Goal: Transaction & Acquisition: Purchase product/service

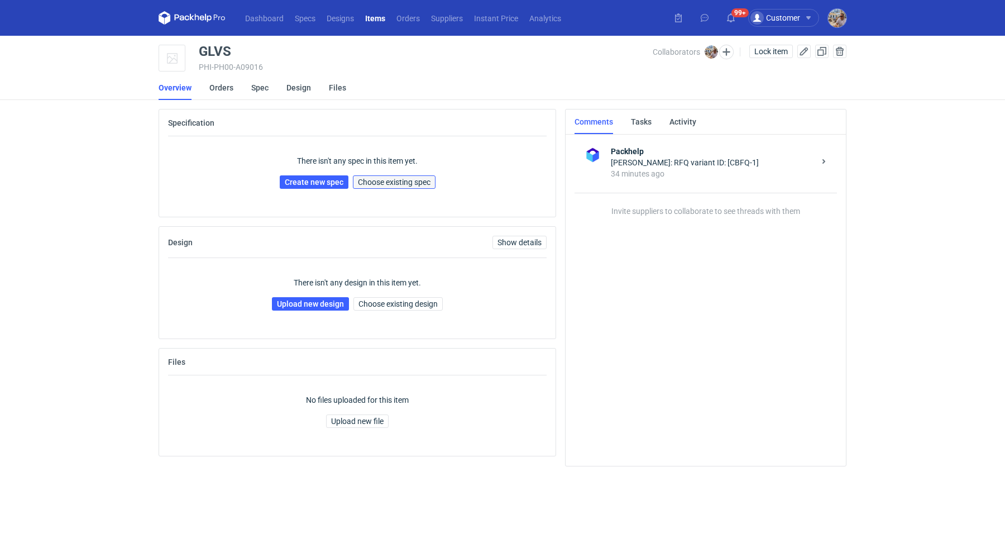
click at [397, 180] on span "Choose existing spec" at bounding box center [394, 182] width 73 height 8
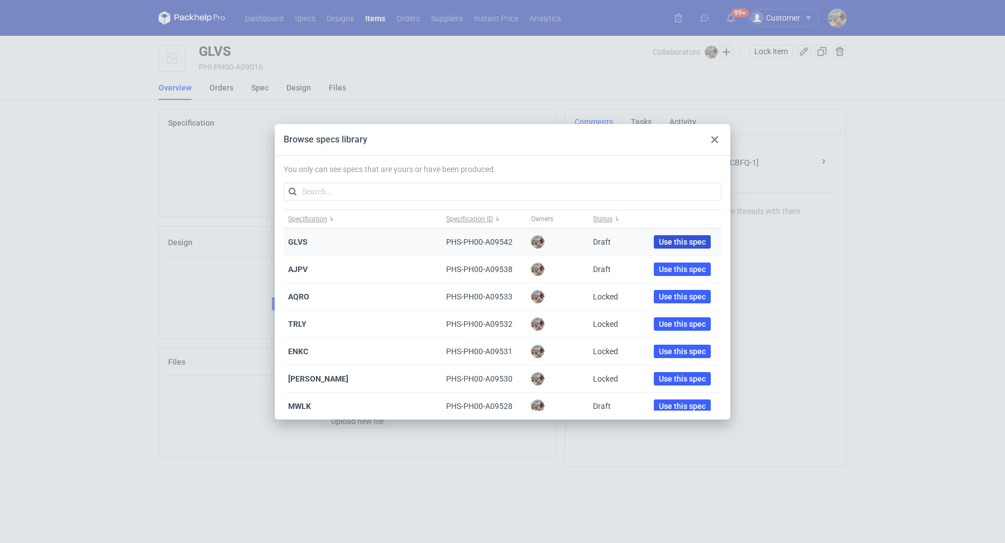
click at [677, 240] on span "Use this spec" at bounding box center [682, 242] width 47 height 8
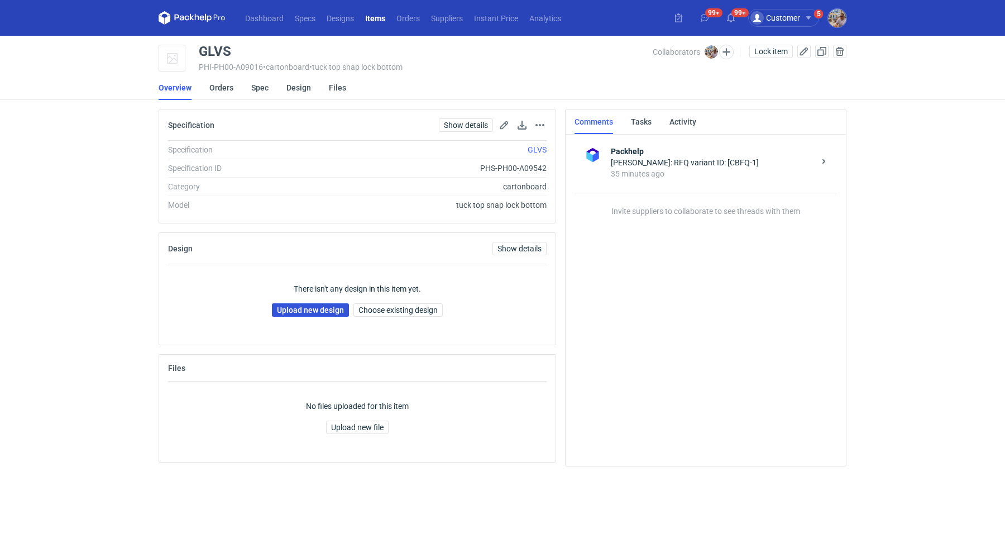
click at [328, 311] on link "Upload new design" at bounding box center [310, 309] width 77 height 13
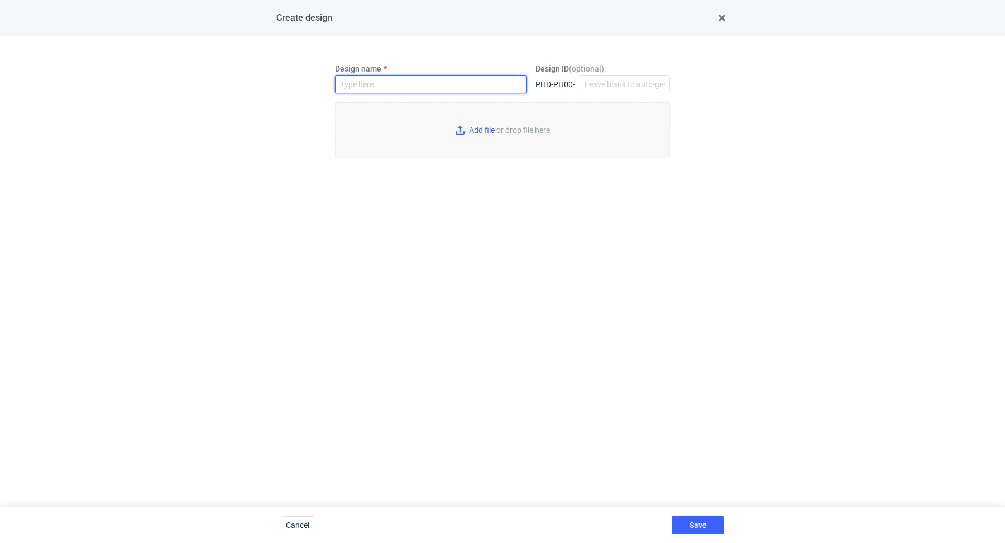
click at [396, 84] on input "Design name" at bounding box center [431, 84] width 192 height 18
paste input "GLVS"
type input "GLVS"
click at [476, 133] on input "Add file or drop file here" at bounding box center [502, 130] width 335 height 56
type input "C:\fakepath\tuck-top-snap-lock-bottom-57x57x92-mm.pdf"
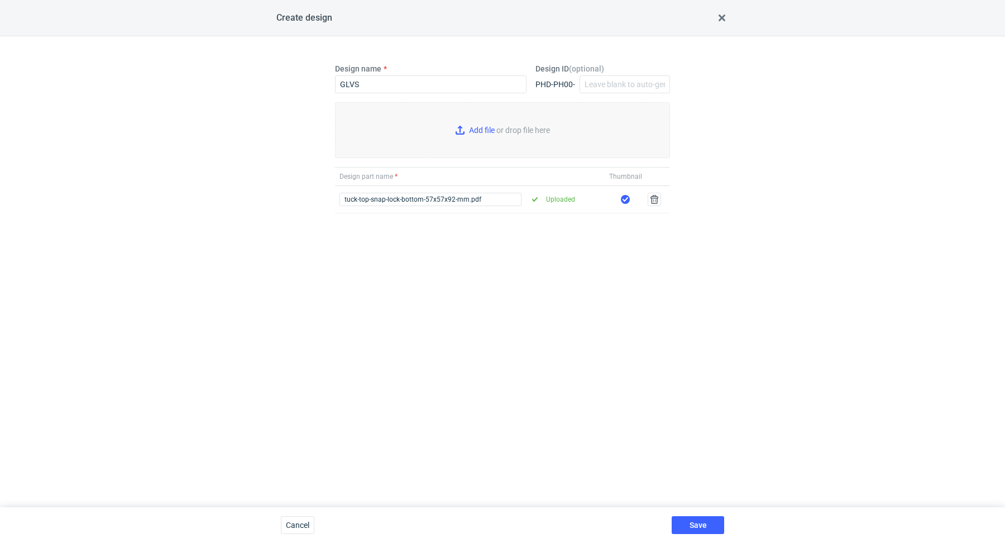
click at [695, 534] on div "Save" at bounding box center [697, 525] width 61 height 36
click at [695, 529] on span "Save" at bounding box center [698, 525] width 17 height 8
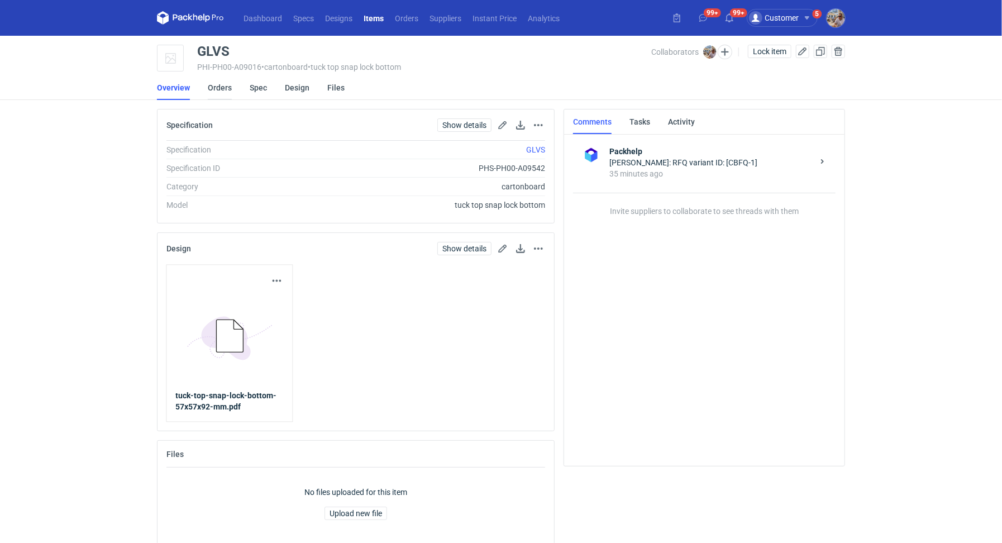
click at [220, 88] on link "Orders" at bounding box center [220, 87] width 24 height 25
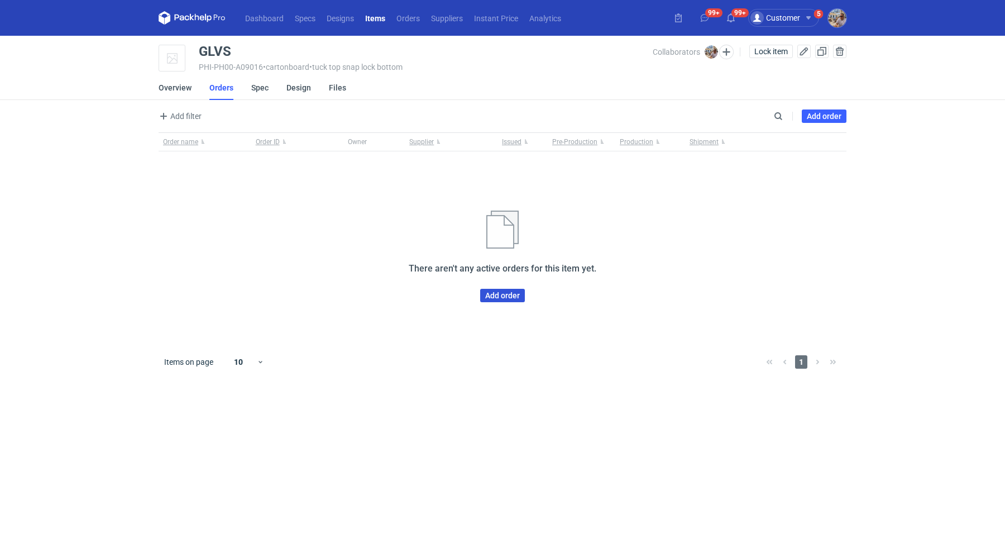
click at [513, 293] on link "Add order" at bounding box center [502, 295] width 45 height 13
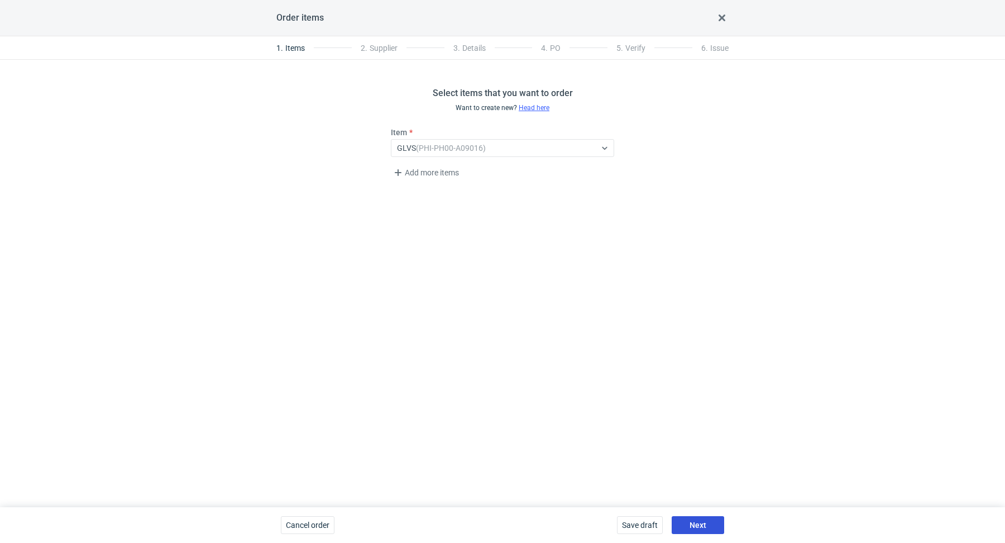
click at [699, 533] on button "Next" at bounding box center [698, 525] width 52 height 18
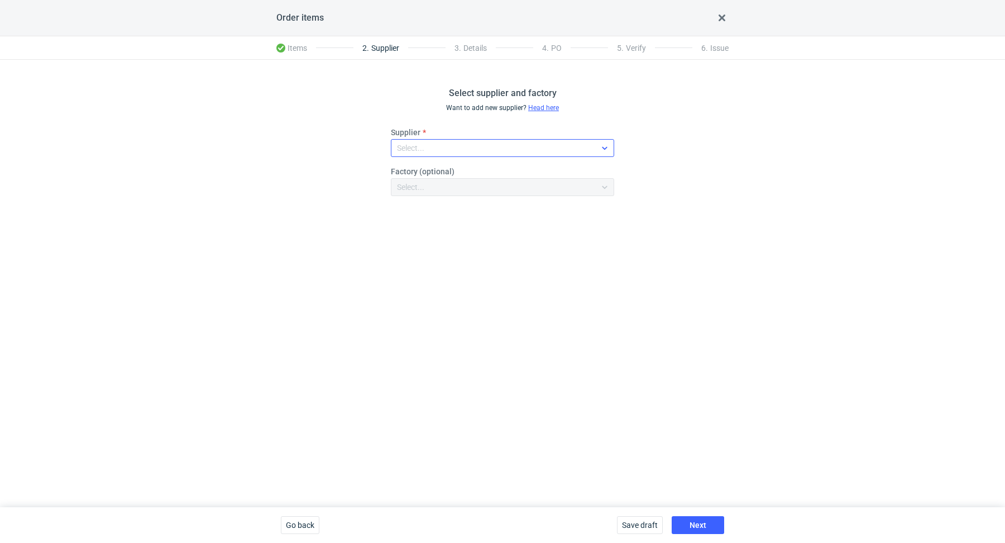
click at [417, 148] on div "Select..." at bounding box center [410, 147] width 27 height 11
type input "com"
click at [438, 170] on span "Comgraph" at bounding box center [431, 173] width 37 height 11
click at [687, 526] on button "Next" at bounding box center [698, 525] width 52 height 18
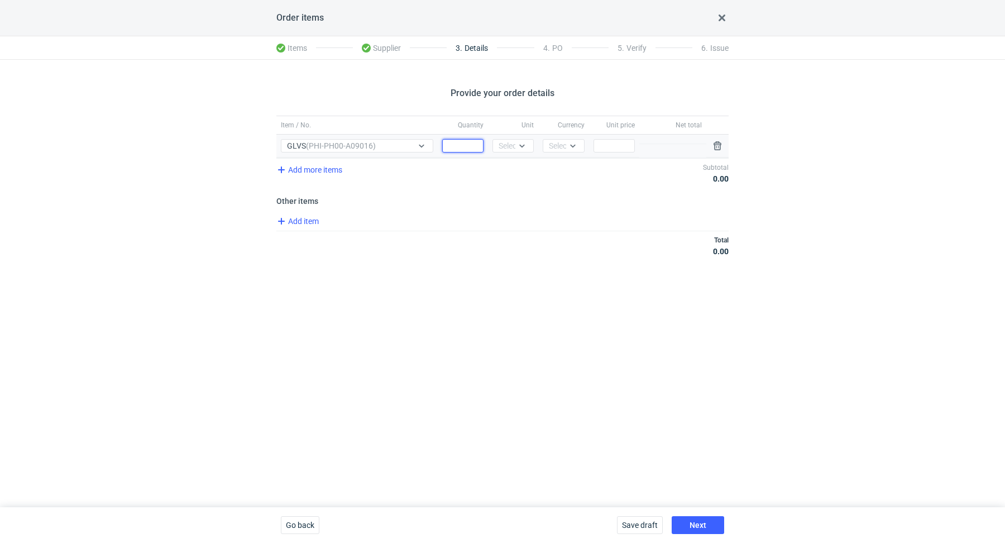
click at [466, 147] on input "Quantity" at bounding box center [462, 145] width 41 height 13
paste input "380152243"
type input "380152243"
paste input "1500"
type input "1500"
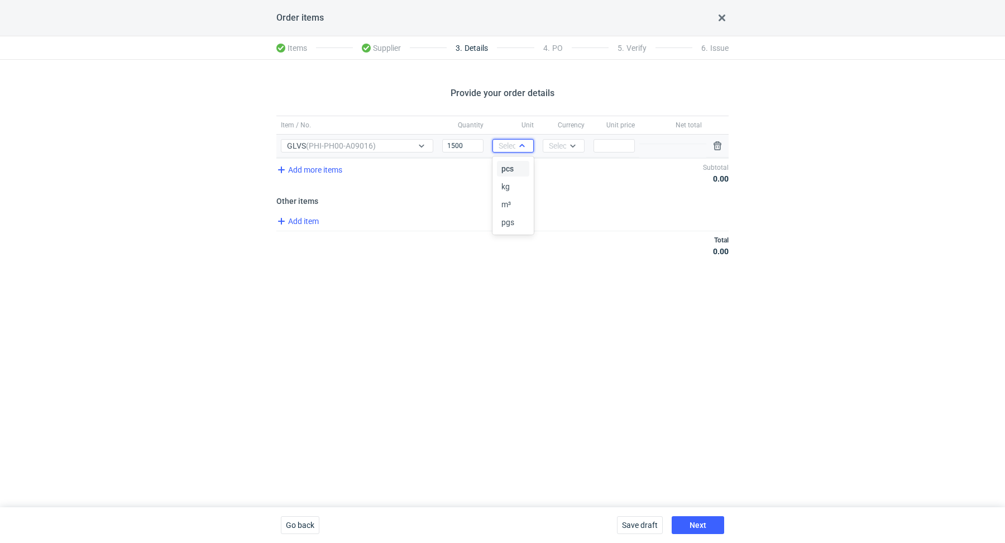
click at [509, 146] on div "Select..." at bounding box center [512, 145] width 27 height 11
click at [507, 167] on span "pcs" at bounding box center [507, 168] width 12 height 11
click at [567, 148] on div at bounding box center [572, 145] width 13 height 9
click at [568, 165] on div "PLN" at bounding box center [563, 168] width 23 height 11
click at [624, 144] on input "Price" at bounding box center [613, 145] width 41 height 13
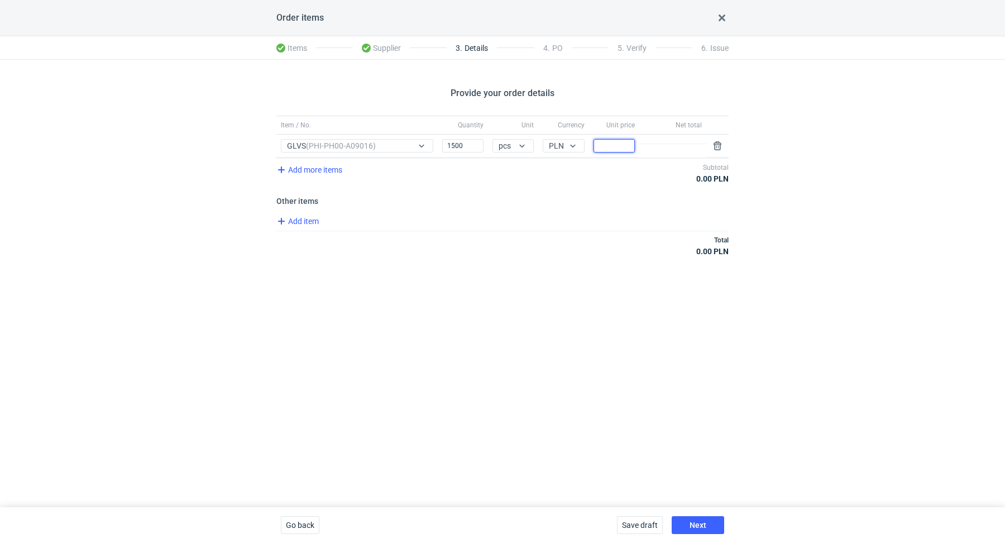
paste input "0.5"
type input "0.5"
click at [603, 238] on div "Total 0.00 PLN" at bounding box center [502, 246] width 452 height 30
click at [698, 524] on span "Next" at bounding box center [698, 525] width 17 height 8
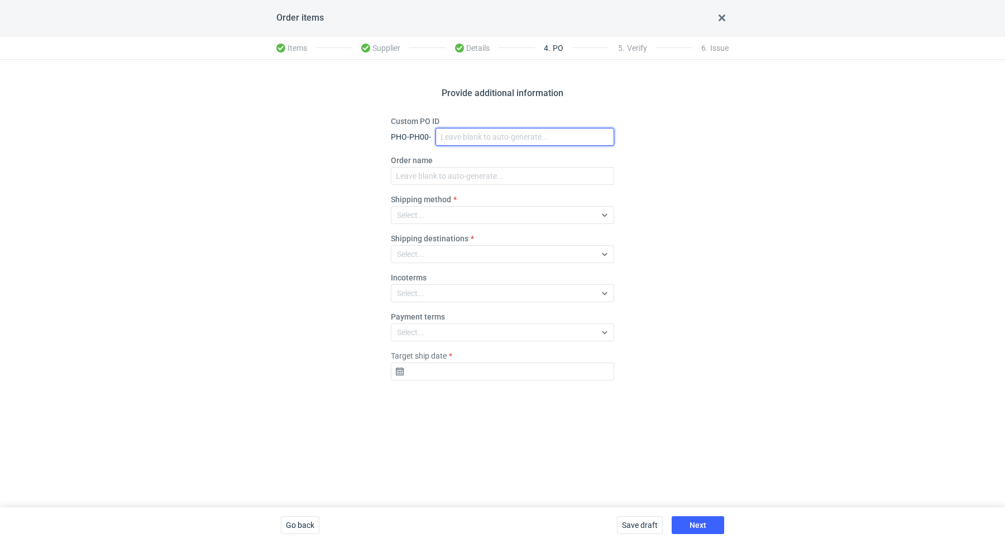
click at [471, 141] on input "Custom PO ID" at bounding box center [524, 137] width 179 height 18
paste input "R380152243"
paste input "GLVS"
drag, startPoint x: 513, startPoint y: 136, endPoint x: 428, endPoint y: 114, distance: 87.8
click at [428, 114] on div "Provide additional information Custom PO ID PHO-PH00- R380152243_GLVS Order nam…" at bounding box center [502, 283] width 1005 height 447
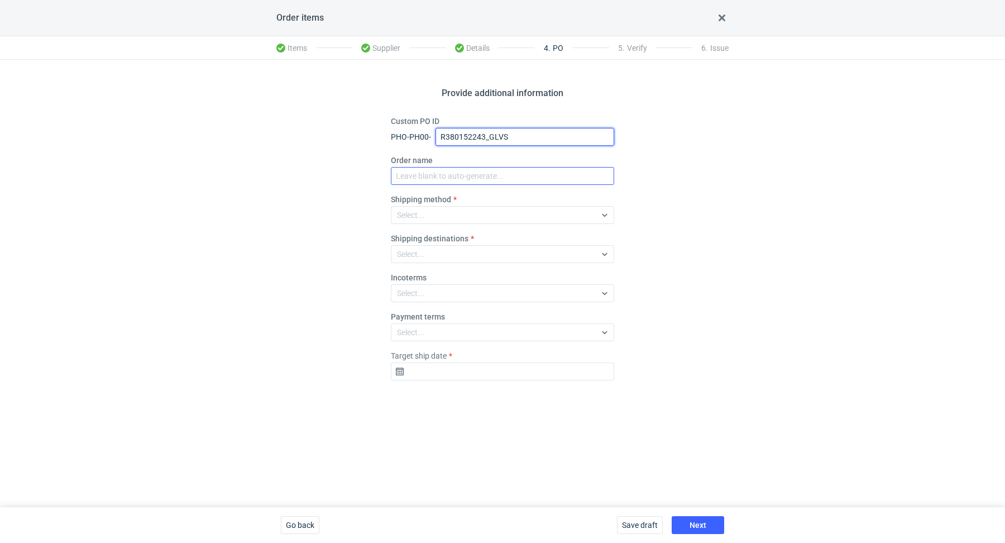
type input "R380152243_GLVS"
click at [471, 178] on input "Order name" at bounding box center [502, 176] width 223 height 18
paste input "R380152243_GLVS"
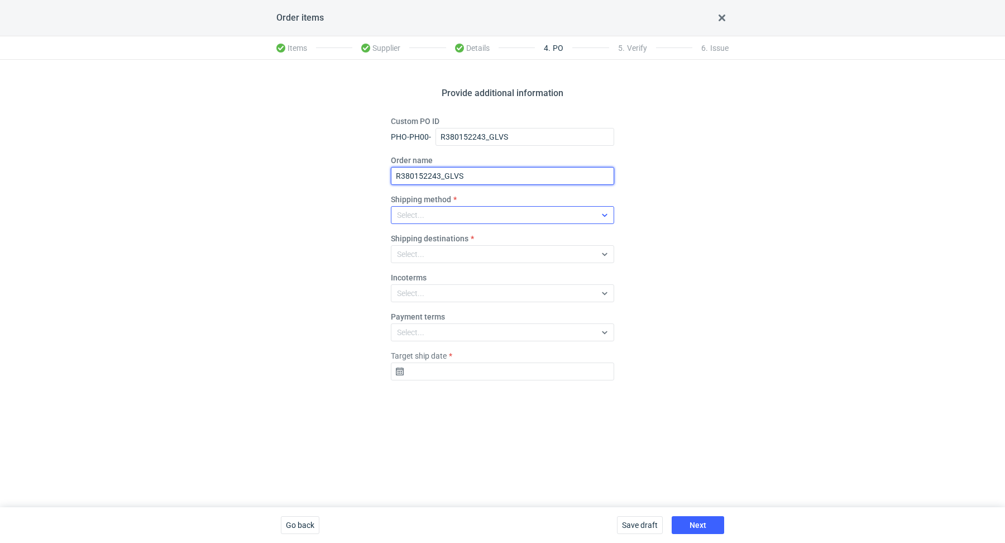
type input "R380152243_GLVS"
click at [458, 214] on div "Select..." at bounding box center [493, 215] width 204 height 16
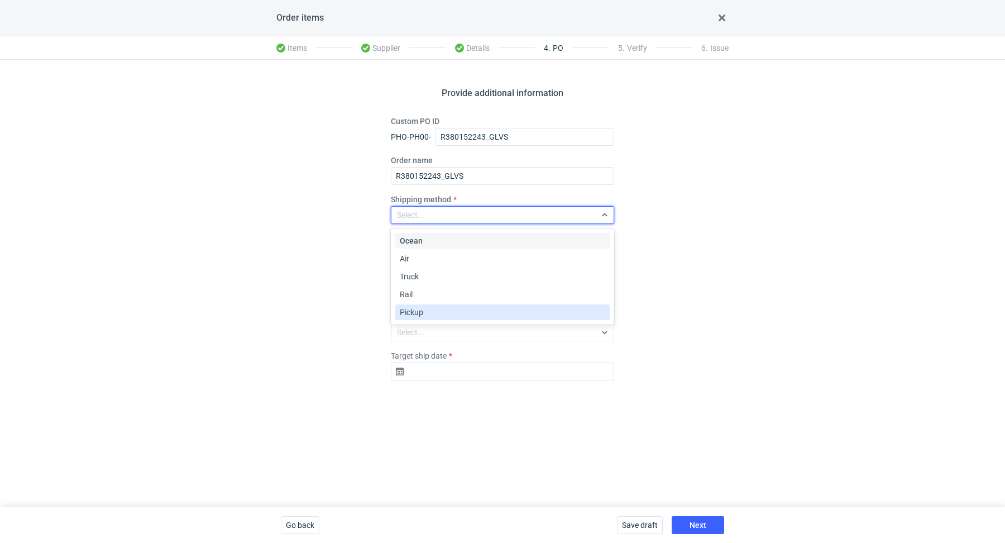
click at [454, 310] on div "Pickup" at bounding box center [502, 312] width 205 height 11
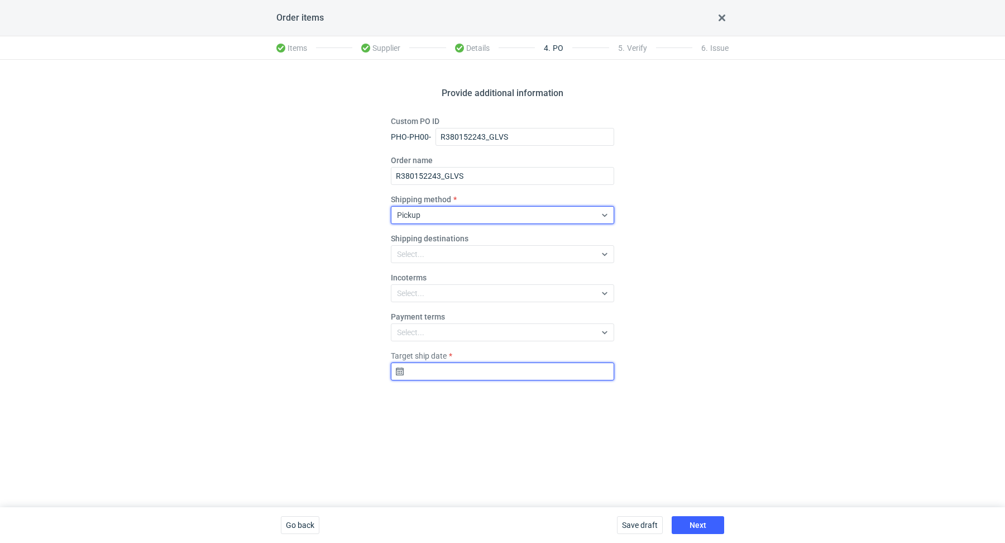
click at [472, 372] on input "Target ship date" at bounding box center [502, 371] width 223 height 18
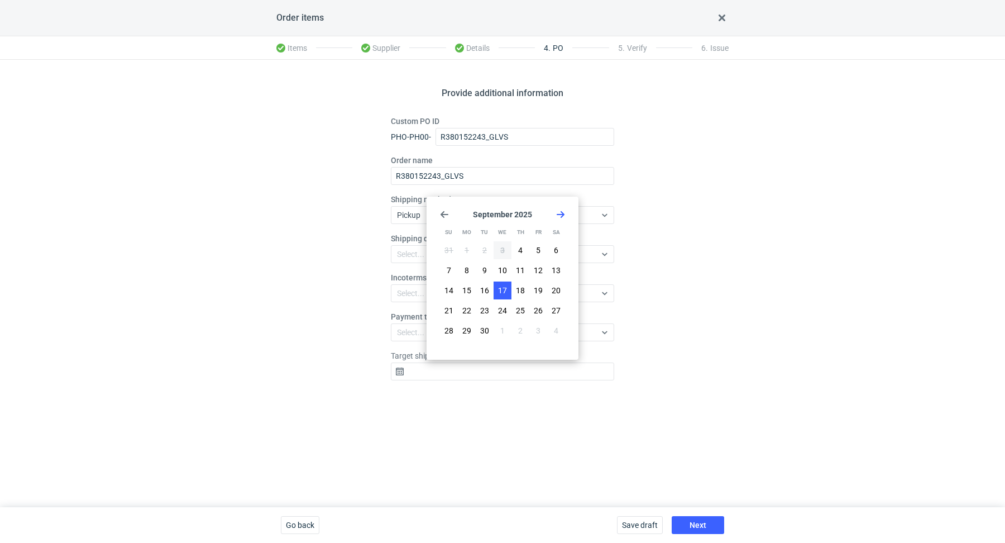
click at [502, 281] on button "17" at bounding box center [503, 290] width 18 height 18
type input "[DATE]"
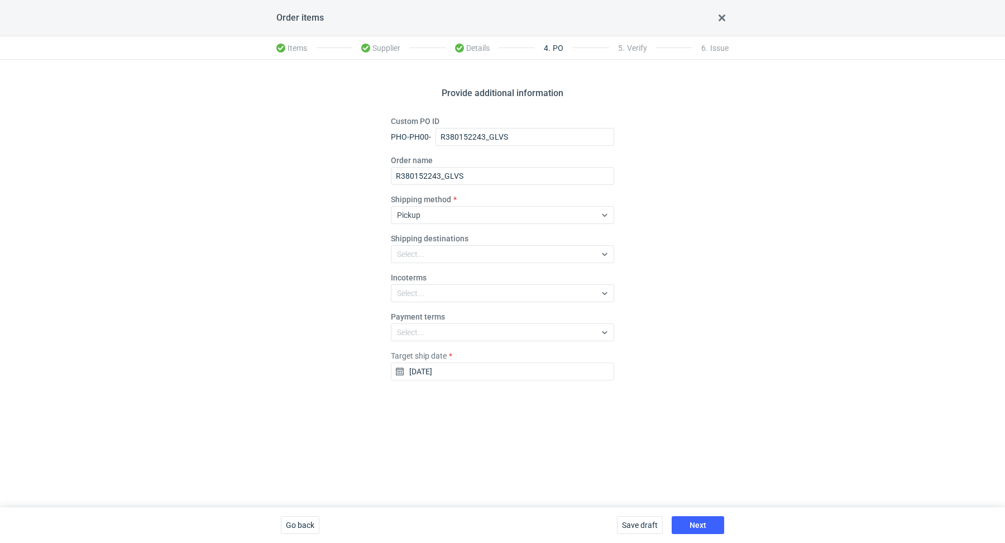
click at [692, 512] on div "Save draft Next" at bounding box center [670, 525] width 116 height 36
click at [693, 519] on button "Next" at bounding box center [698, 525] width 52 height 18
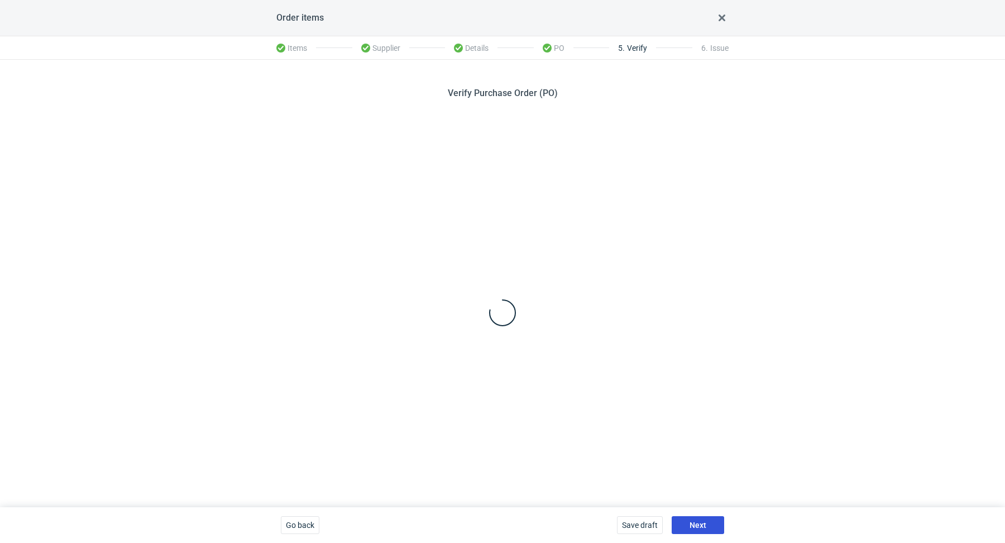
click at [693, 519] on button "Next" at bounding box center [698, 525] width 52 height 18
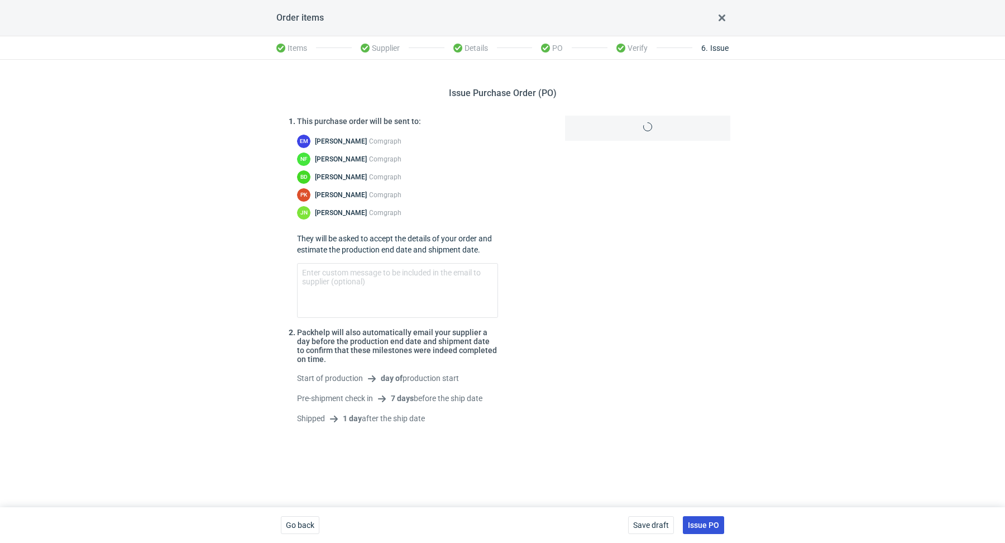
click at [695, 523] on span "Issue PO" at bounding box center [703, 525] width 31 height 8
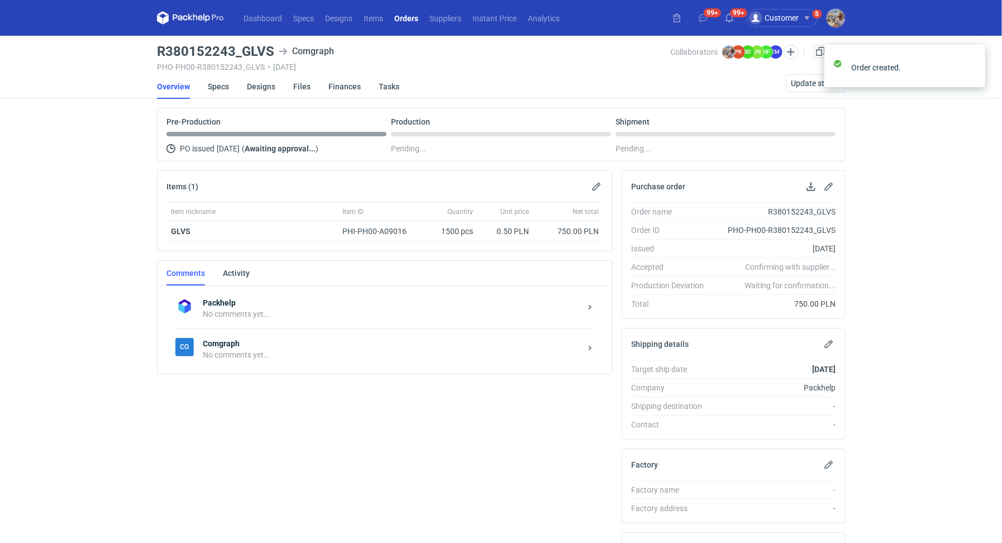
click at [274, 355] on div "No comments yet..." at bounding box center [392, 354] width 378 height 11
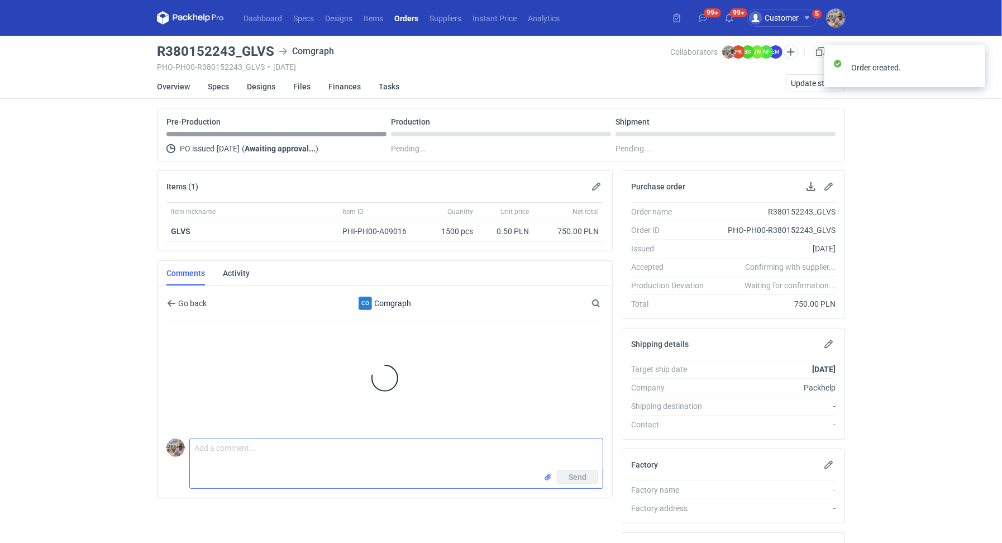
click at [265, 453] on textarea "Comment message" at bounding box center [396, 454] width 413 height 31
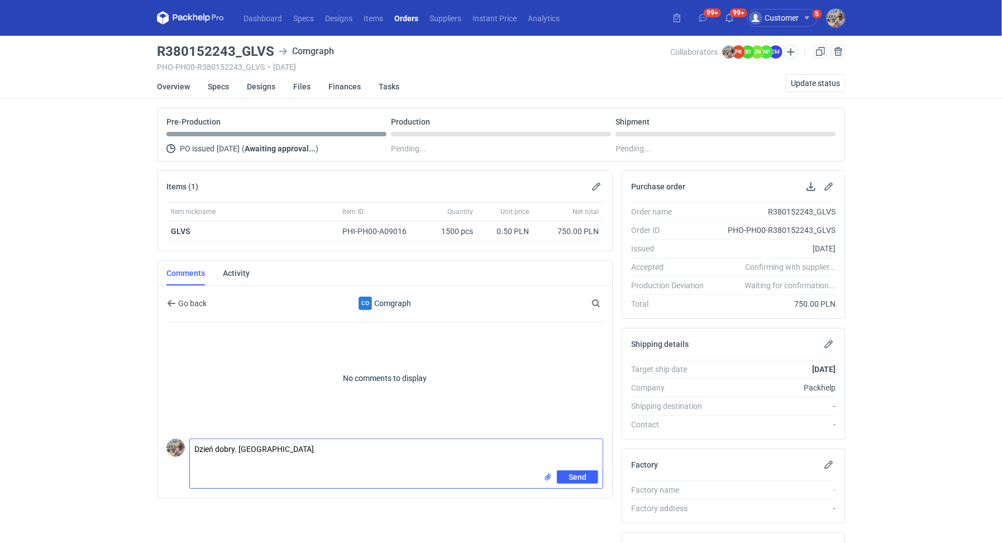
paste textarea "CBFQ - 1"
paste textarea "KO 3108/2025"
paste textarea "R131040048_RSJY"
type textarea "Dzień dobry. Wycena CBFQ - 1 (KO 3108/2025), powtórka R131040048_RSJY. Proszę o…"
